Goal: Book appointment/travel/reservation

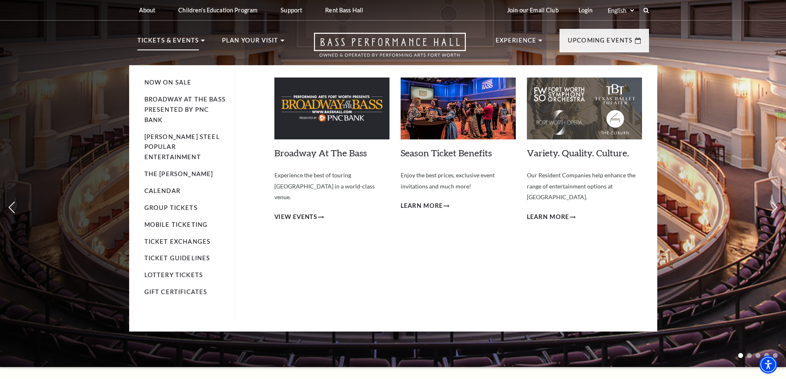
click at [201, 39] on li "Tickets & Events Now On Sale Broadway At The Bass presented by PNC Bank Irwin S…" at bounding box center [171, 50] width 68 height 30
click at [172, 187] on link "Calendar" at bounding box center [162, 190] width 36 height 7
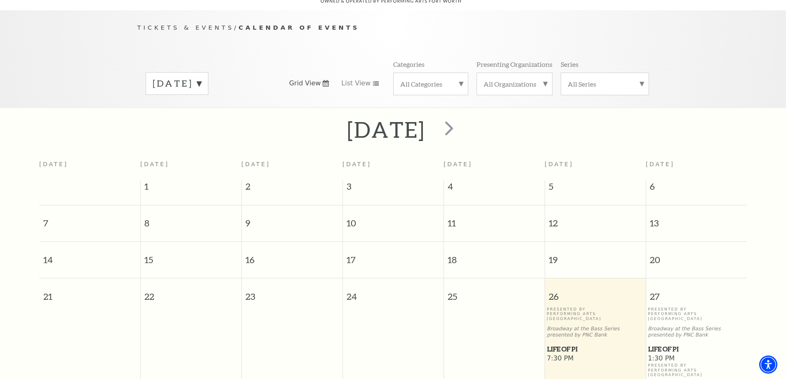
scroll to position [74, 0]
click at [461, 117] on span "next" at bounding box center [449, 127] width 24 height 24
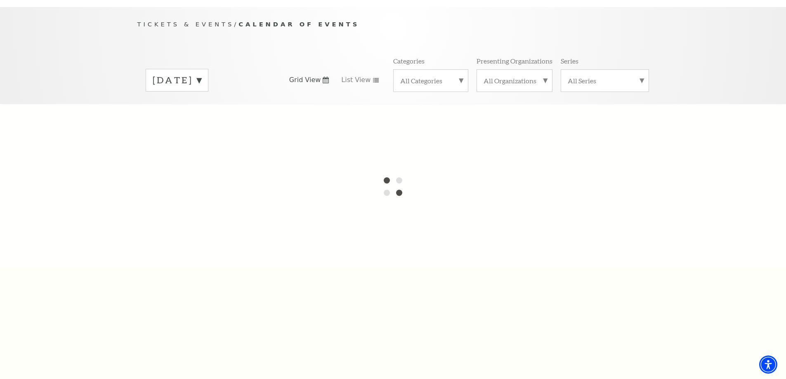
scroll to position [72, 0]
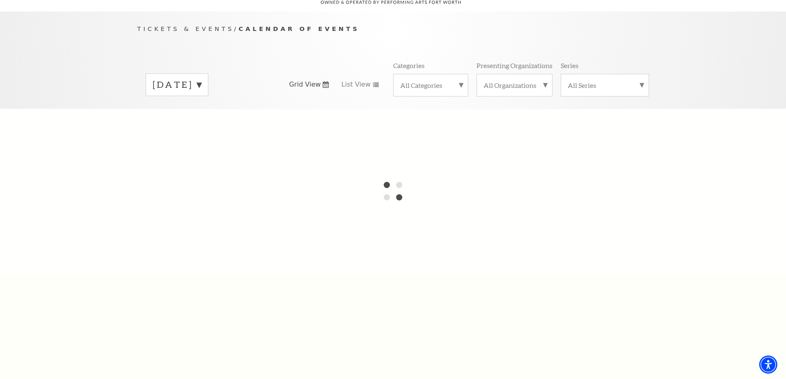
click at [201, 78] on label "[DATE]" at bounding box center [177, 84] width 49 height 13
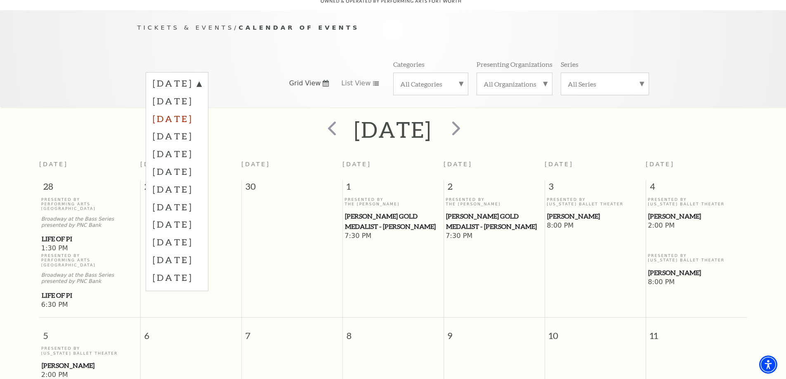
click at [201, 111] on label "[DATE]" at bounding box center [177, 119] width 49 height 18
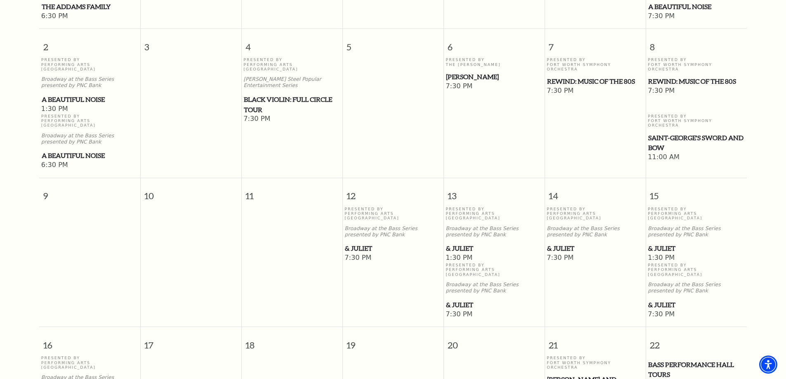
scroll to position [332, 0]
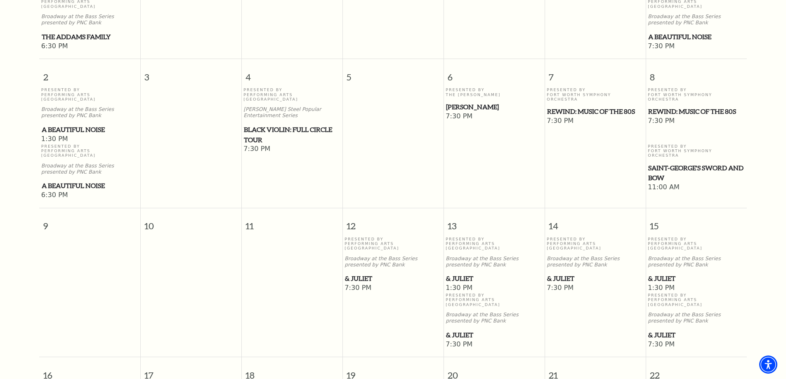
click at [658, 163] on span "Saint-George's Sword and Bow" at bounding box center [696, 173] width 96 height 20
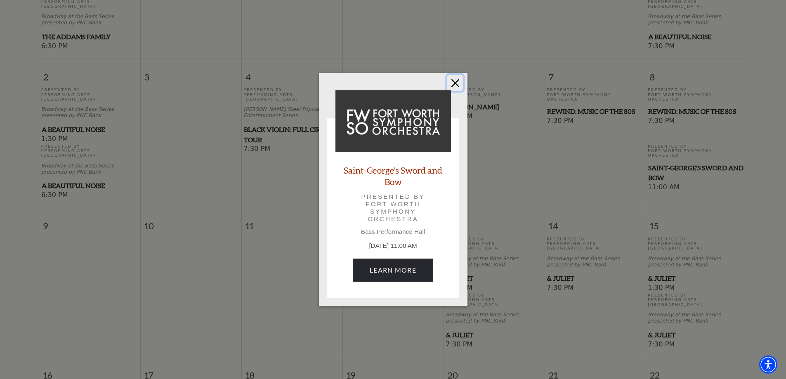
click at [454, 81] on button "Close" at bounding box center [455, 83] width 16 height 16
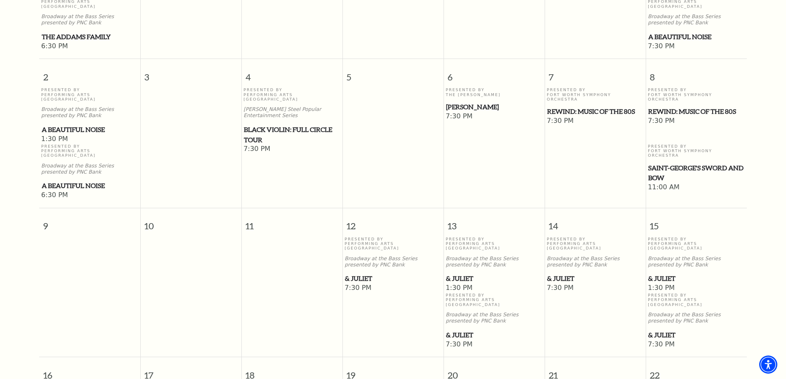
click at [674, 106] on span "REWIND: Music of the 80s" at bounding box center [696, 111] width 96 height 10
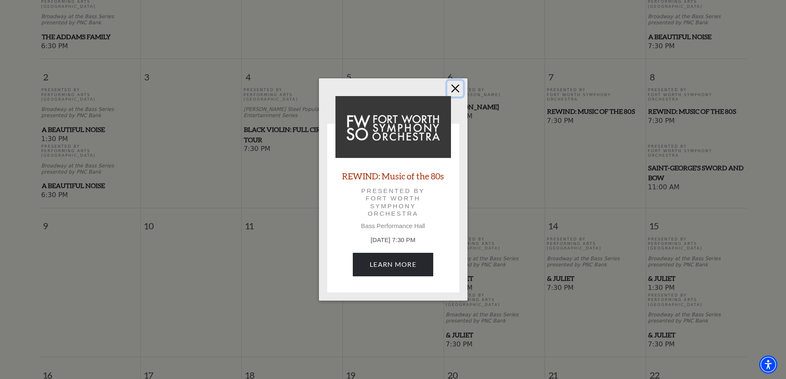
click at [459, 88] on button "Close" at bounding box center [455, 89] width 16 height 16
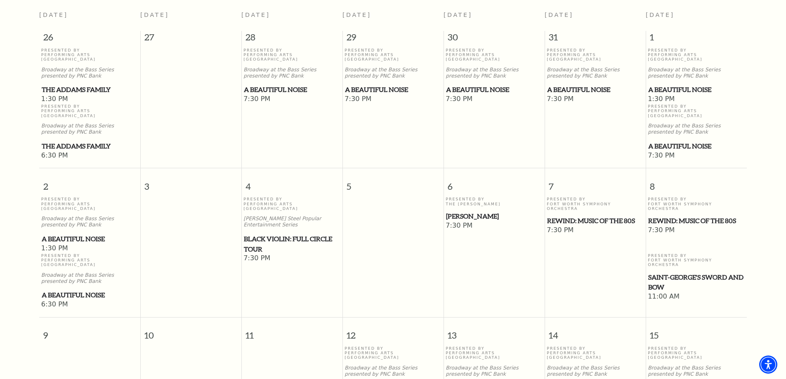
scroll to position [227, 0]
